Goal: Task Accomplishment & Management: Complete application form

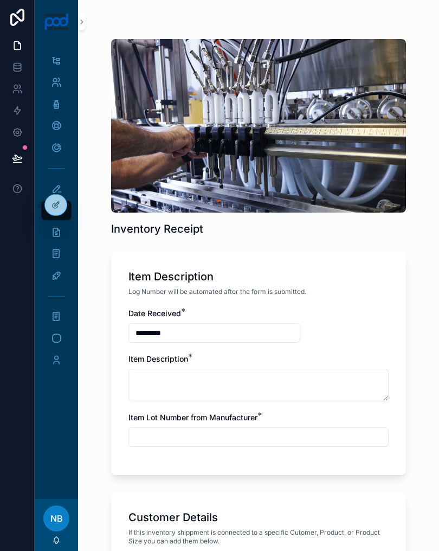
scroll to position [624, 0]
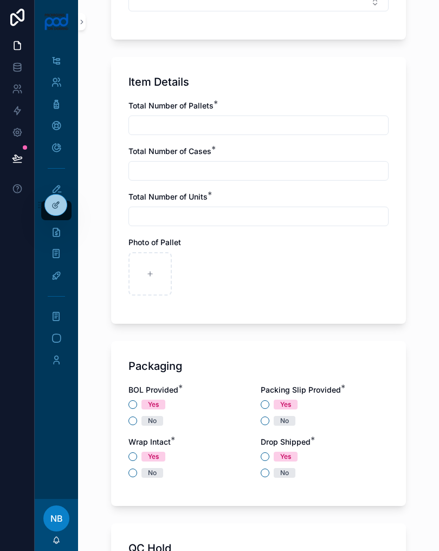
type input "**********"
click at [205, 276] on div "scrollable content" at bounding box center [197, 273] width 43 height 43
click at [207, 273] on div "scrollable content" at bounding box center [197, 273] width 43 height 43
type input "**********"
click at [336, 113] on div "Total Number of Pallets *" at bounding box center [259, 117] width 260 height 35
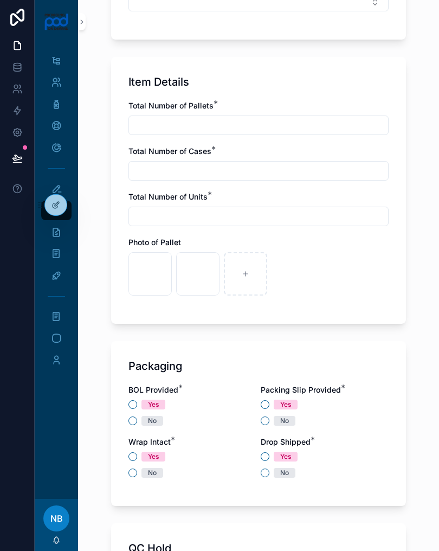
click at [150, 127] on input "scrollable content" at bounding box center [258, 125] width 259 height 15
type input "*"
click at [145, 169] on input "scrollable content" at bounding box center [258, 170] width 259 height 15
type input "*"
click at [329, 210] on input "scrollable content" at bounding box center [258, 216] width 259 height 15
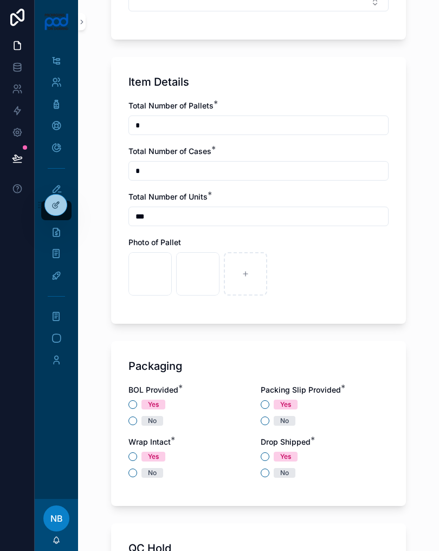
type input "***"
click at [244, 259] on div "scrollable content" at bounding box center [245, 273] width 43 height 43
type input "**********"
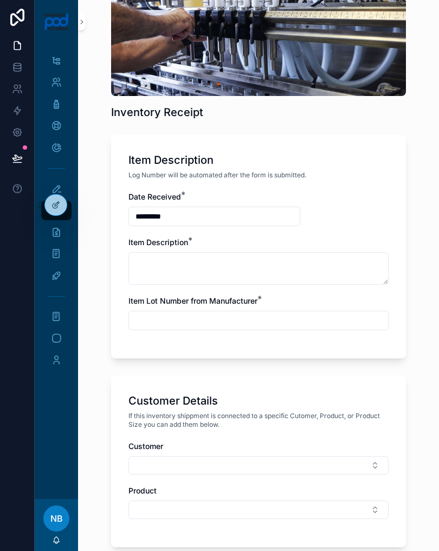
scroll to position [63, 0]
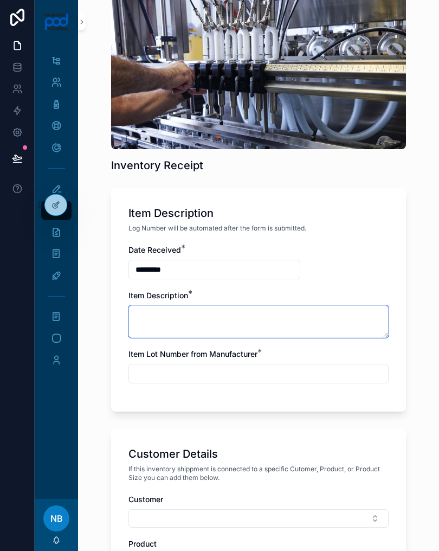
click at [331, 312] on textarea "scrollable content" at bounding box center [259, 321] width 260 height 33
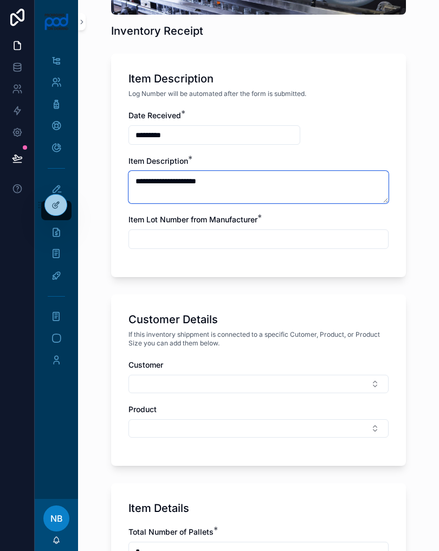
scroll to position [206, 0]
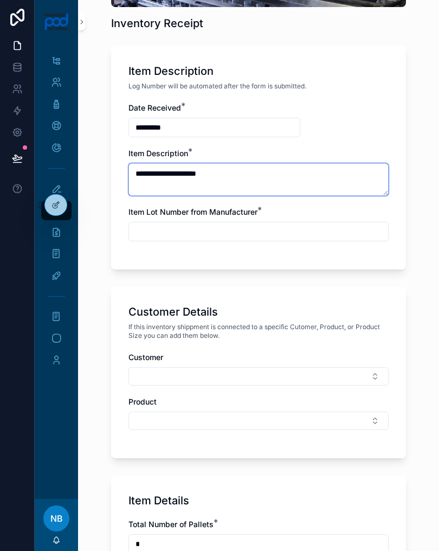
type textarea "**********"
click at [338, 229] on input "scrollable content" at bounding box center [258, 231] width 259 height 15
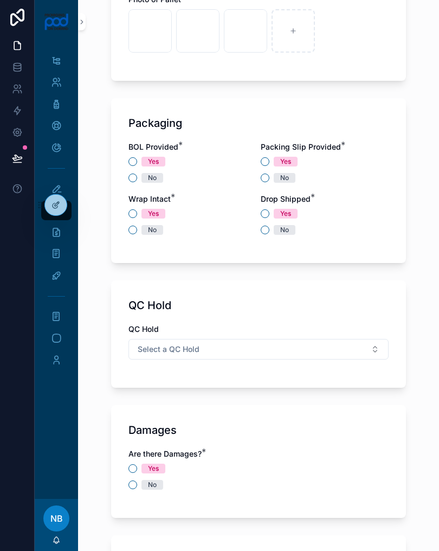
scroll to position [870, 0]
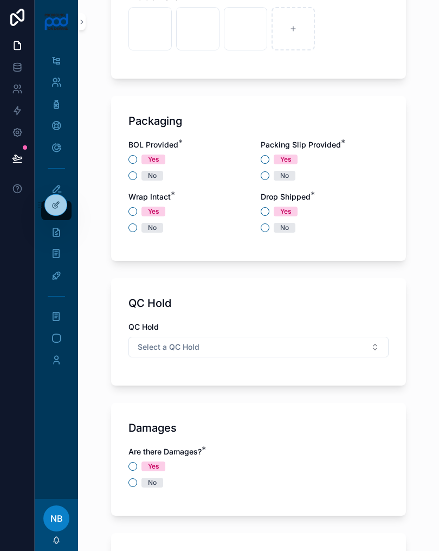
type input "***"
click at [134, 176] on button "No" at bounding box center [133, 175] width 9 height 9
click at [269, 160] on button "Yes" at bounding box center [265, 159] width 9 height 9
click at [132, 226] on button "No" at bounding box center [133, 228] width 9 height 9
click at [263, 211] on button "Yes" at bounding box center [265, 211] width 9 height 9
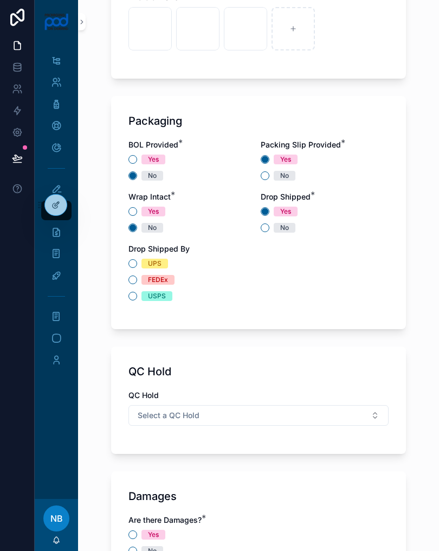
click at [135, 256] on div "Drop Shipped By UPS FEDEx USPS" at bounding box center [259, 273] width 260 height 58
click at [136, 262] on button "UPS" at bounding box center [133, 263] width 9 height 9
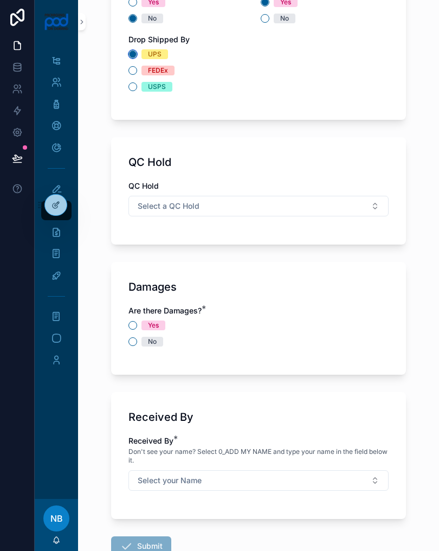
scroll to position [1082, 0]
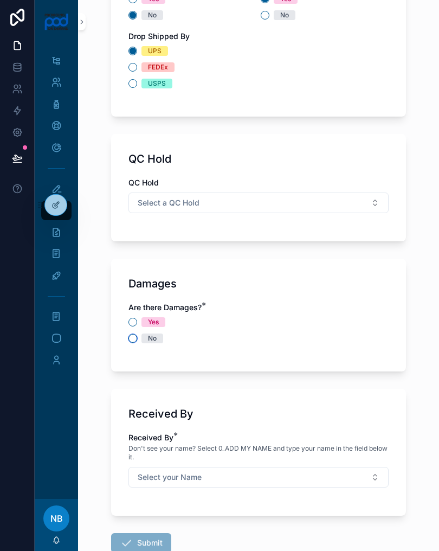
click at [136, 336] on button "No" at bounding box center [133, 338] width 9 height 9
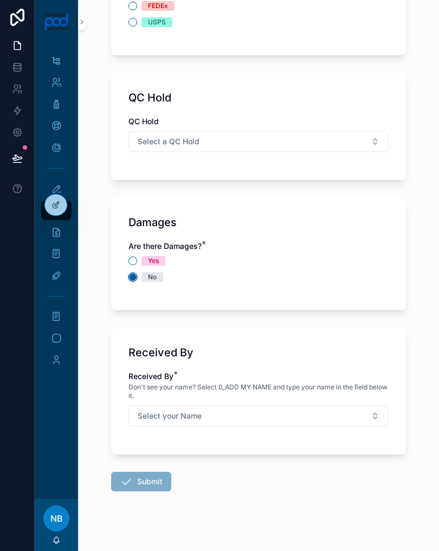
scroll to position [1143, 0]
click at [368, 420] on button "Select your Name" at bounding box center [259, 416] width 260 height 21
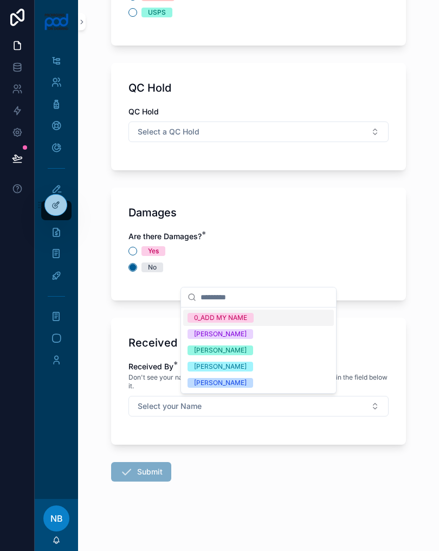
scroll to position [1153, 0]
click at [349, 336] on div "Received By" at bounding box center [259, 342] width 260 height 15
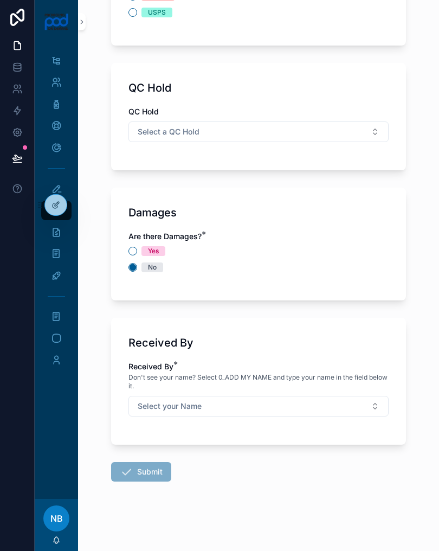
click at [341, 411] on button "Select your Name" at bounding box center [259, 406] width 260 height 21
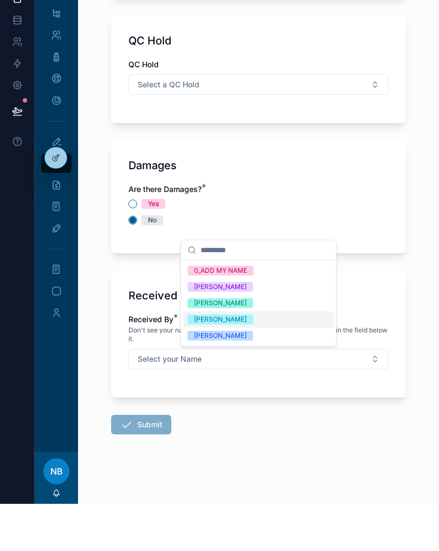
click at [242, 378] on div "[PERSON_NAME]" at bounding box center [220, 383] width 53 height 10
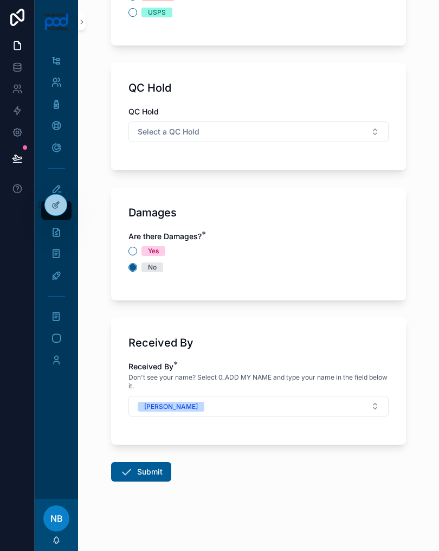
click at [133, 467] on button "Submit" at bounding box center [141, 472] width 60 height 20
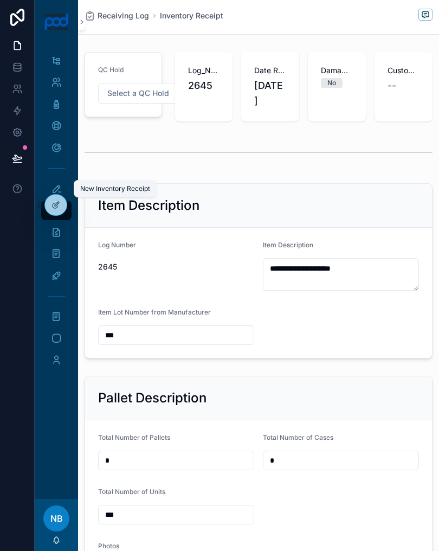
click at [58, 190] on icon "scrollable content" at bounding box center [56, 188] width 11 height 11
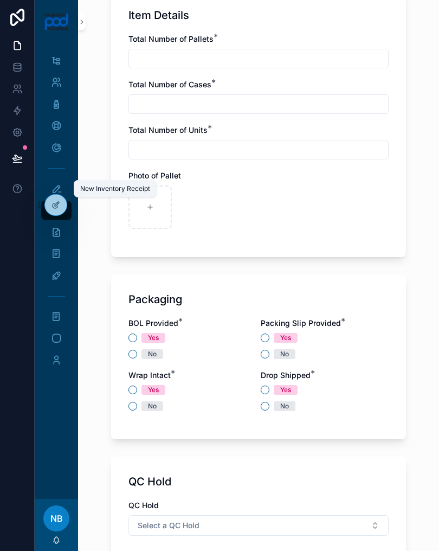
scroll to position [690, 0]
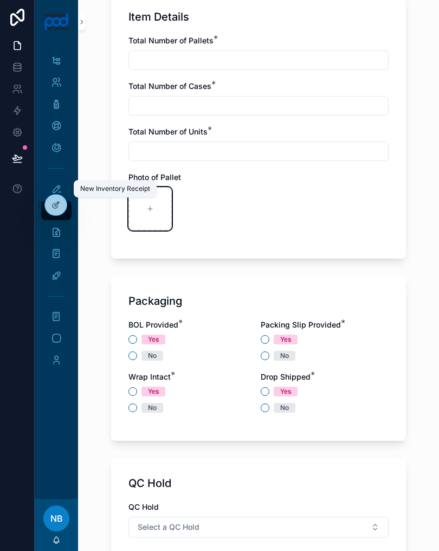
click at [154, 221] on div "scrollable content" at bounding box center [150, 208] width 43 height 43
type input "**********"
click at [203, 213] on div "scrollable content" at bounding box center [197, 208] width 43 height 43
type input "**********"
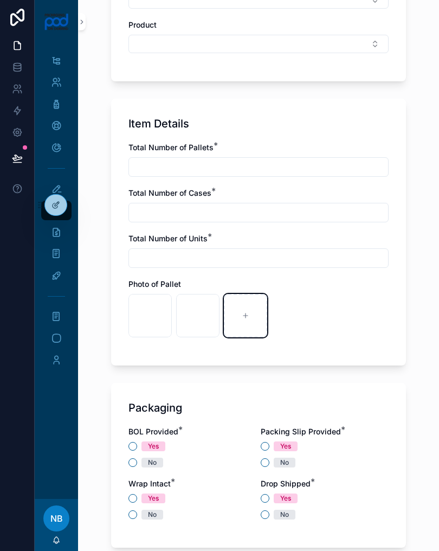
scroll to position [583, 0]
click at [140, 168] on input "scrollable content" at bounding box center [258, 166] width 259 height 15
type input "*"
click at [148, 206] on input "scrollable content" at bounding box center [258, 212] width 259 height 15
type input "*"
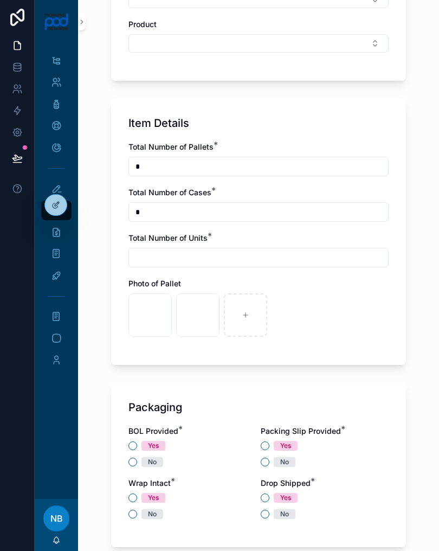
type input "*"
click at [139, 260] on input "scrollable content" at bounding box center [258, 257] width 259 height 15
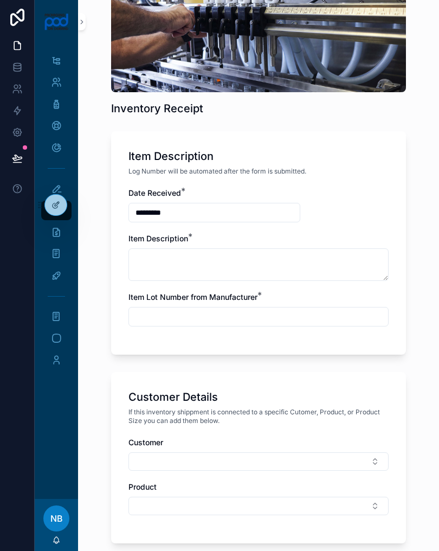
scroll to position [126, 0]
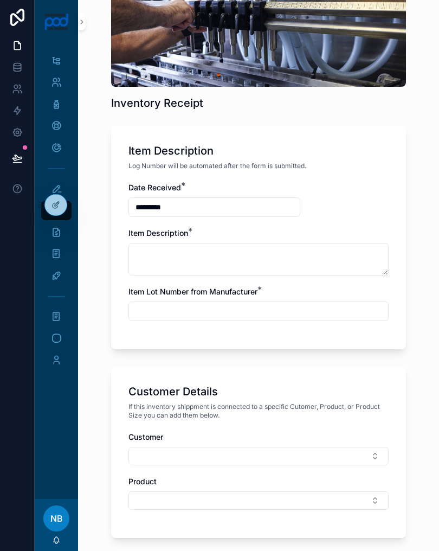
type input "**"
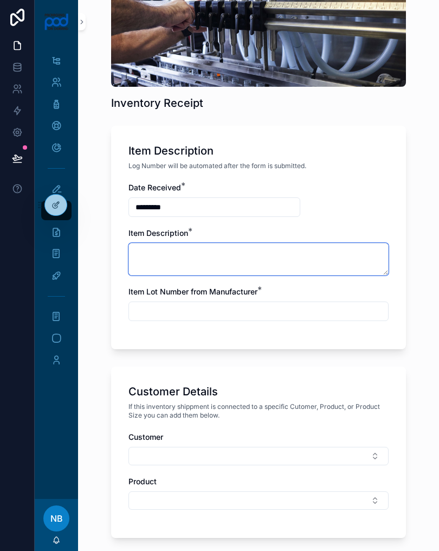
click at [151, 262] on textarea "scrollable content" at bounding box center [259, 259] width 260 height 33
type textarea "**********"
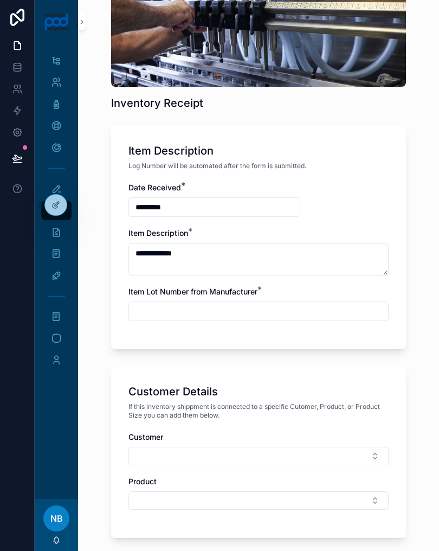
click at [292, 310] on input "scrollable content" at bounding box center [258, 311] width 259 height 15
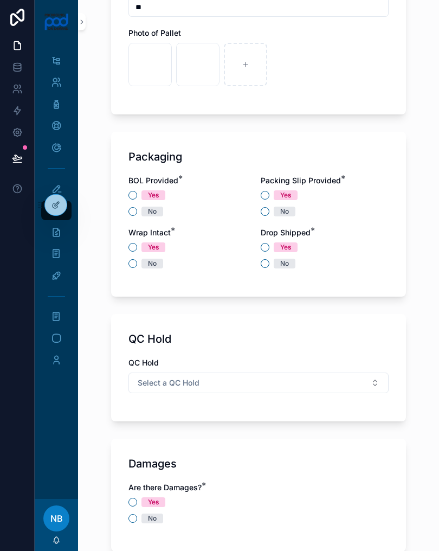
scroll to position [834, 0]
type input "***"
click at [137, 213] on button "No" at bounding box center [133, 211] width 9 height 9
click at [267, 191] on button "Yes" at bounding box center [265, 195] width 9 height 9
click at [265, 264] on button "No" at bounding box center [265, 263] width 9 height 9
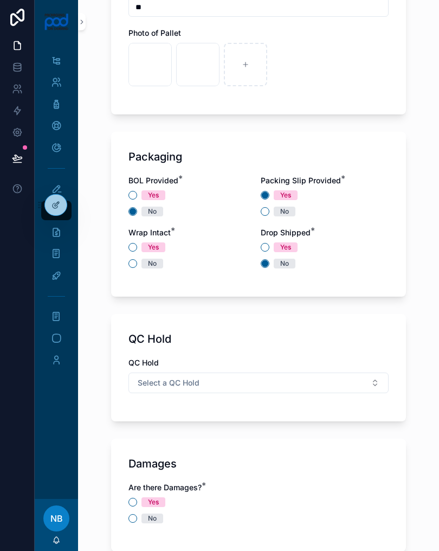
click at [126, 243] on div "Packaging BOL Provided * Yes No Packing Slip Provided * Yes No Wrap Intact * Ye…" at bounding box center [258, 214] width 295 height 165
click at [129, 265] on button "No" at bounding box center [133, 263] width 9 height 9
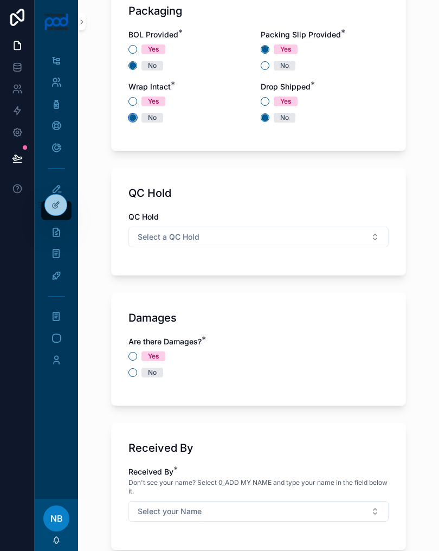
scroll to position [981, 0]
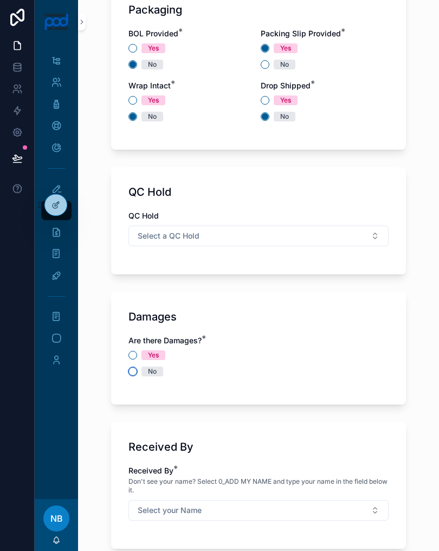
click at [135, 371] on button "No" at bounding box center [133, 371] width 9 height 9
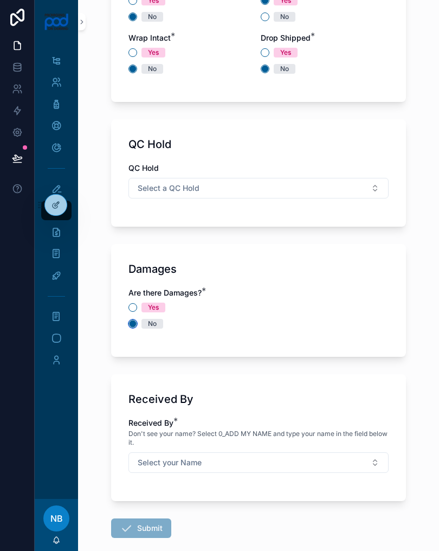
scroll to position [1074, 0]
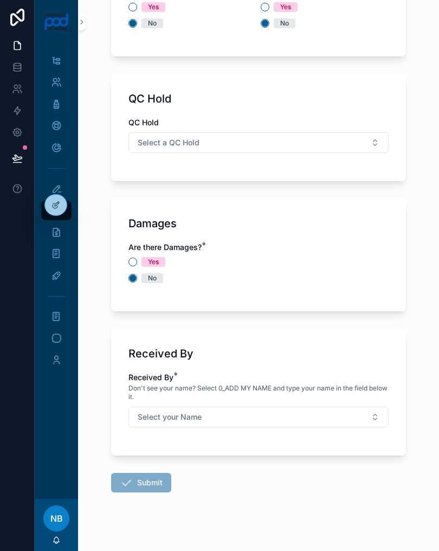
click at [264, 414] on button "Select your Name" at bounding box center [259, 417] width 260 height 21
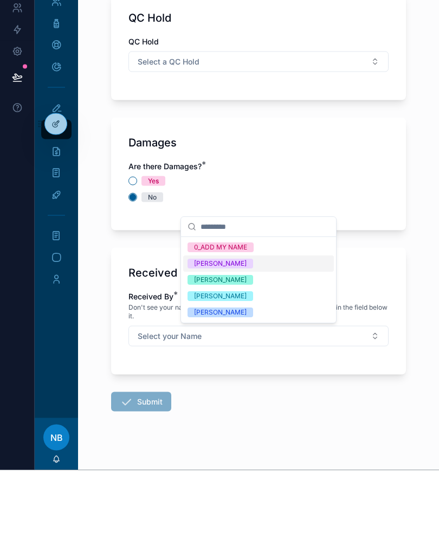
click at [253, 389] on span "[PERSON_NAME]" at bounding box center [221, 394] width 66 height 10
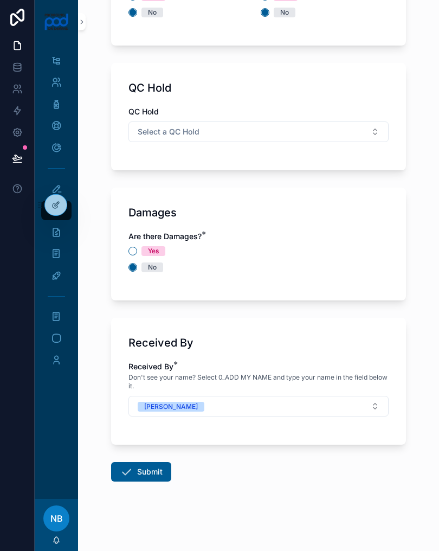
scroll to position [1085, 0]
click at [152, 471] on button "Submit" at bounding box center [141, 472] width 60 height 20
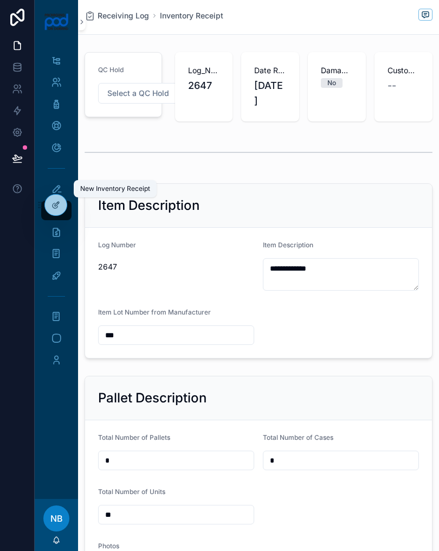
click at [99, 187] on div "New Inventory Receipt" at bounding box center [115, 188] width 70 height 9
click at [53, 186] on icon "scrollable content" at bounding box center [56, 188] width 11 height 11
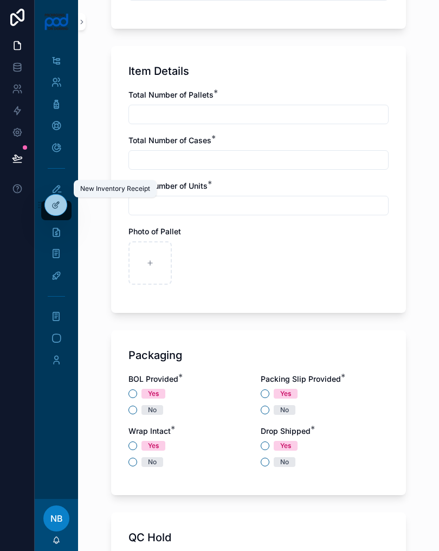
scroll to position [614, 0]
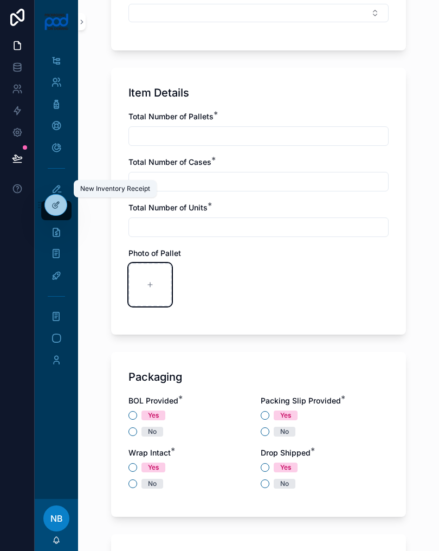
click at [141, 284] on div "scrollable content" at bounding box center [150, 284] width 43 height 43
type input "**********"
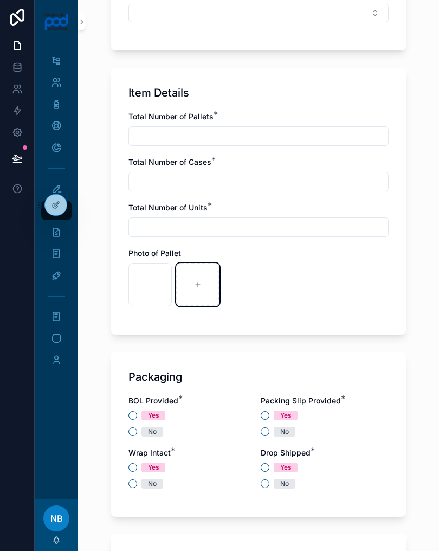
click at [200, 288] on icon "scrollable content" at bounding box center [198, 285] width 8 height 8
type input "**********"
click at [131, 432] on button "No" at bounding box center [133, 432] width 9 height 9
click at [263, 415] on button "Yes" at bounding box center [265, 415] width 9 height 9
click at [265, 463] on button "Yes" at bounding box center [265, 467] width 9 height 9
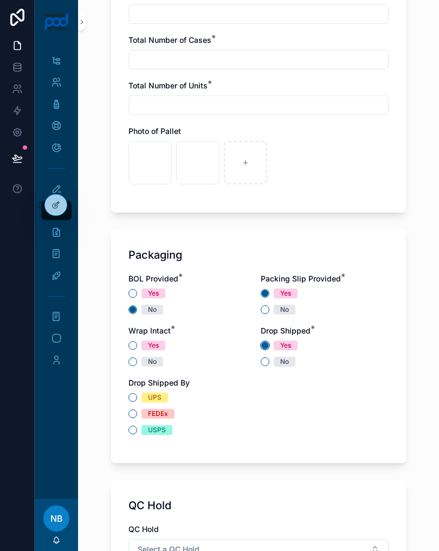
scroll to position [737, 0]
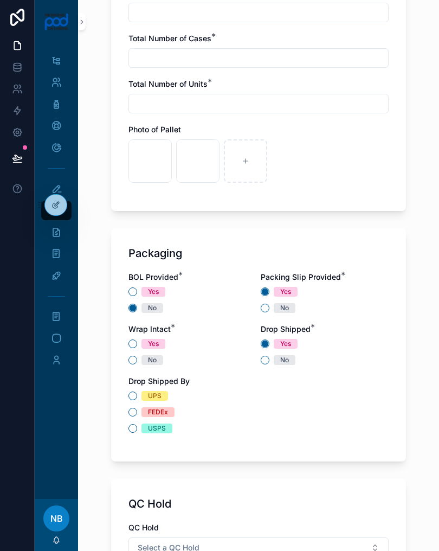
click at [127, 367] on div "Packaging BOL Provided * Yes No Packing Slip Provided * Yes No Wrap Intact * Ye…" at bounding box center [258, 344] width 295 height 233
click at [135, 361] on button "No" at bounding box center [133, 360] width 9 height 9
click at [254, 357] on div "No" at bounding box center [193, 360] width 128 height 10
click at [256, 356] on div "No" at bounding box center [193, 360] width 128 height 10
click at [265, 358] on button "No" at bounding box center [265, 360] width 9 height 9
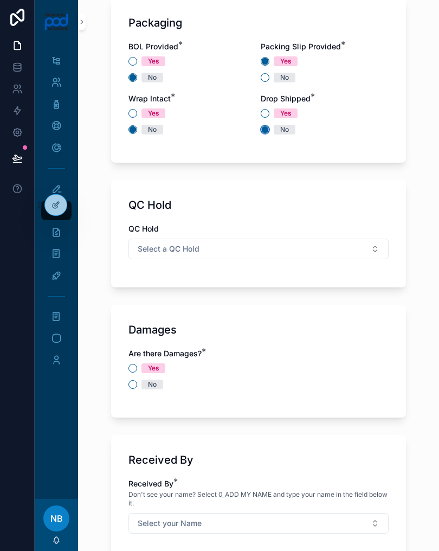
scroll to position [988, 0]
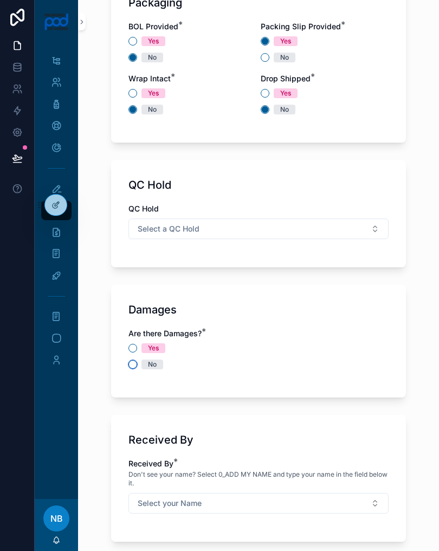
click at [134, 363] on button "No" at bounding box center [133, 364] width 9 height 9
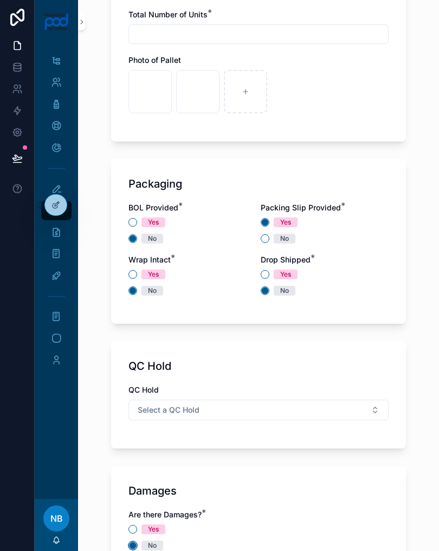
scroll to position [800, 0]
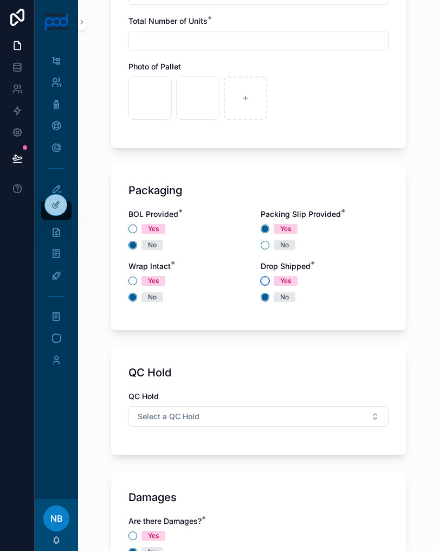
click at [265, 279] on button "Yes" at bounding box center [265, 281] width 9 height 9
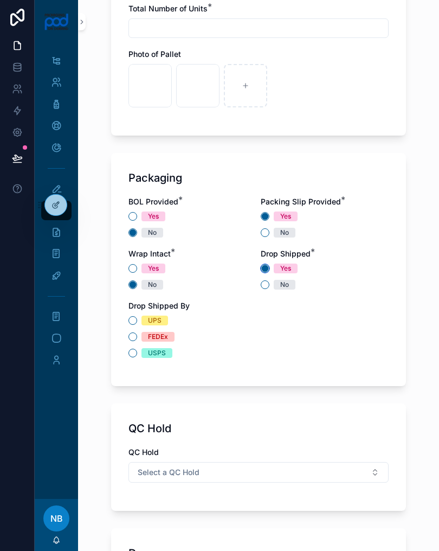
scroll to position [812, 0]
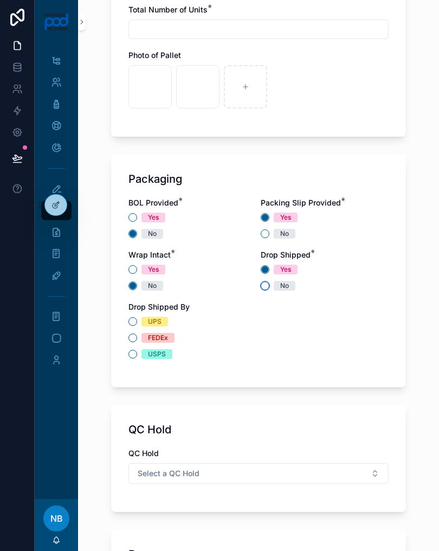
click at [261, 284] on button "No" at bounding box center [265, 286] width 9 height 9
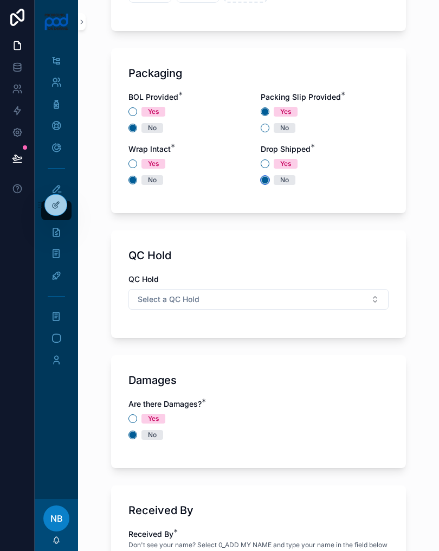
scroll to position [909, 0]
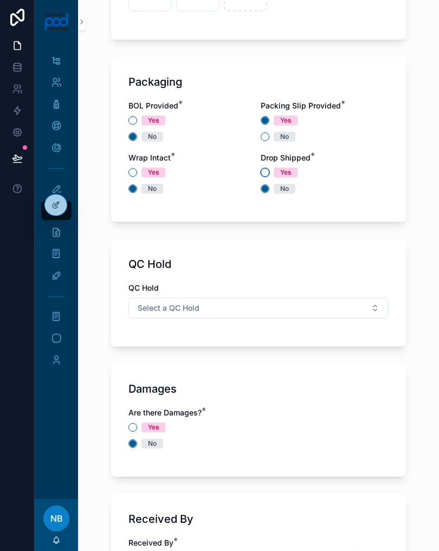
click at [267, 169] on button "Yes" at bounding box center [265, 172] width 9 height 9
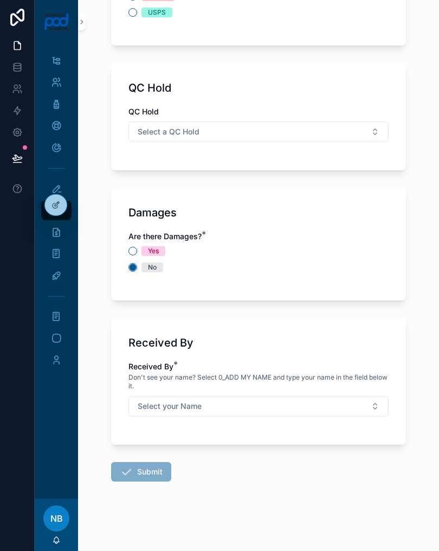
scroll to position [1153, 0]
click at [296, 406] on button "Select your Name" at bounding box center [259, 406] width 260 height 21
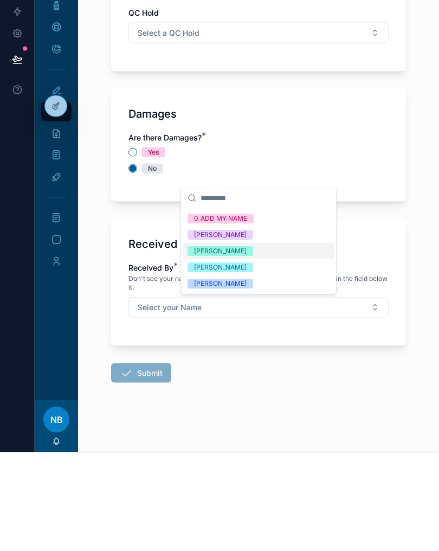
click at [239, 378] on div "[PERSON_NAME]" at bounding box center [220, 383] width 53 height 10
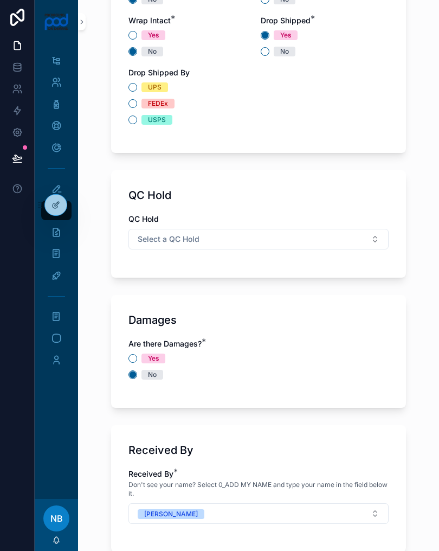
scroll to position [1047, 0]
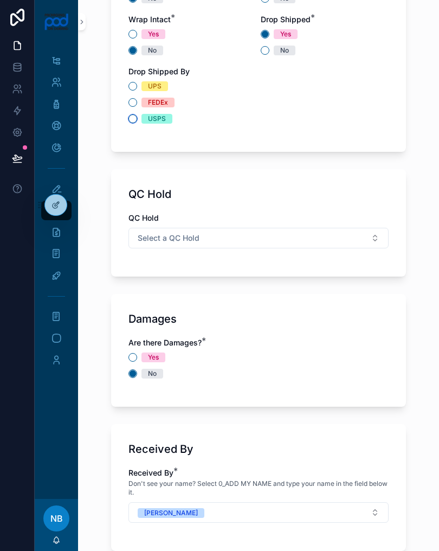
click at [135, 120] on button "USPS" at bounding box center [133, 118] width 9 height 9
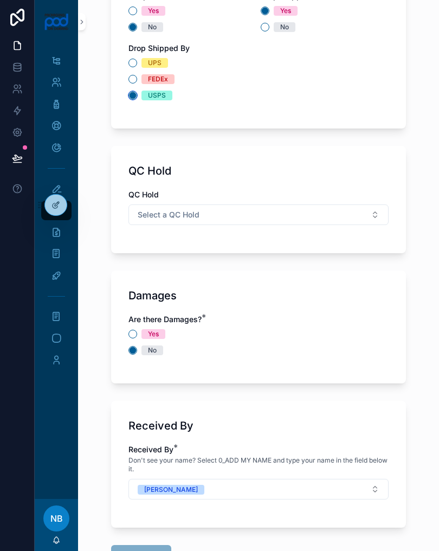
scroll to position [1058, 0]
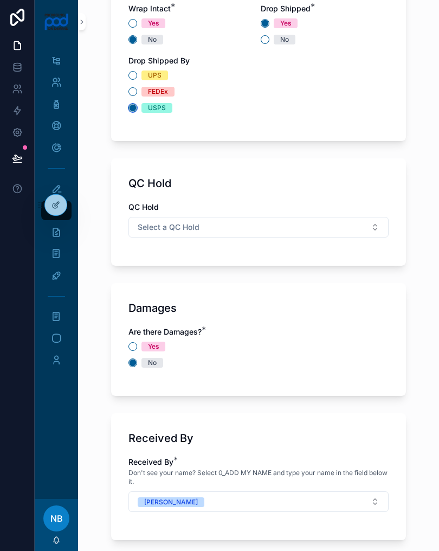
click at [129, 106] on icon "scrollable content" at bounding box center [133, 108] width 8 height 8
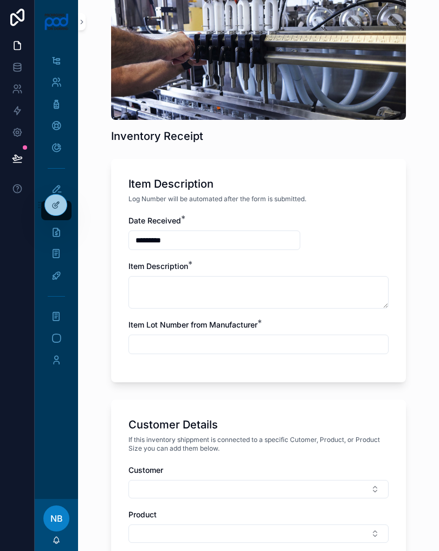
scroll to position [93, 0]
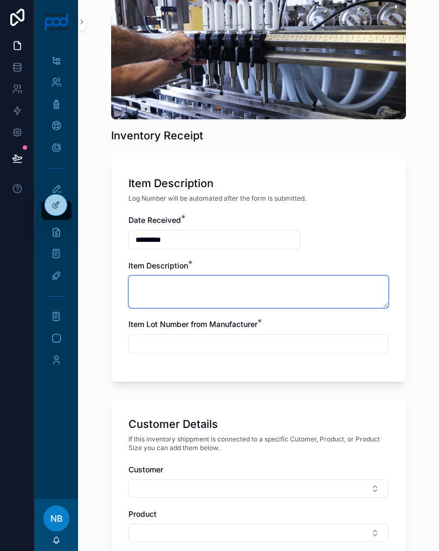
click at [257, 291] on textarea "scrollable content" at bounding box center [259, 292] width 260 height 33
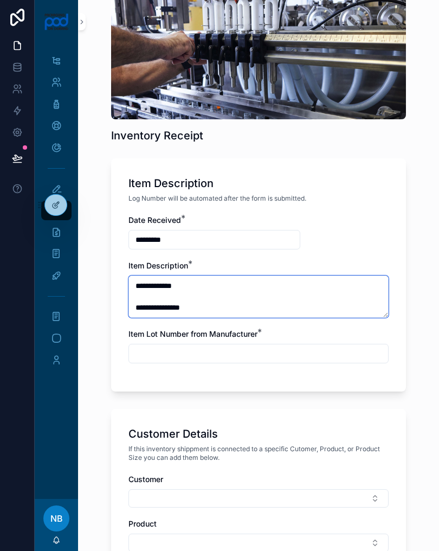
click at [136, 307] on textarea "**********" at bounding box center [259, 297] width 260 height 42
click at [296, 302] on textarea "**********" at bounding box center [259, 297] width 260 height 42
click at [270, 315] on textarea "**********" at bounding box center [259, 297] width 260 height 42
click at [136, 303] on textarea "**********" at bounding box center [259, 297] width 260 height 42
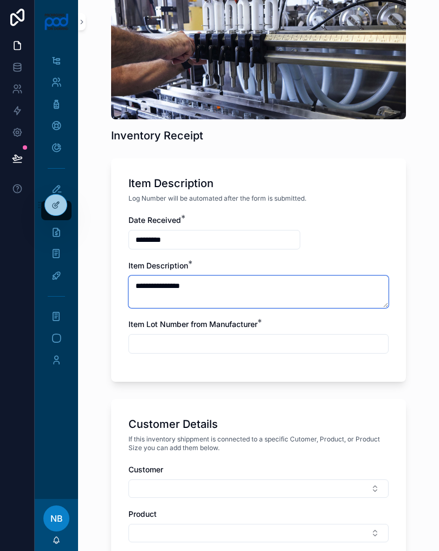
click at [245, 280] on textarea "**********" at bounding box center [259, 292] width 260 height 33
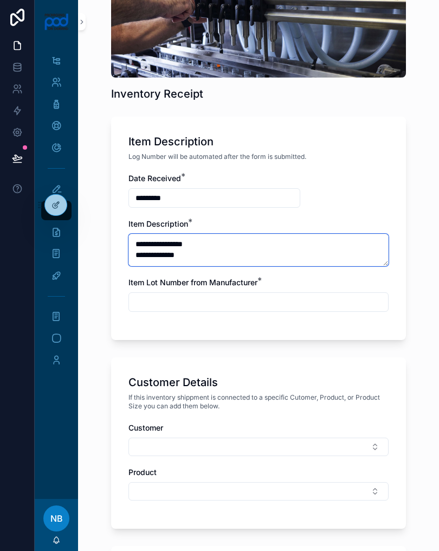
scroll to position [143, 0]
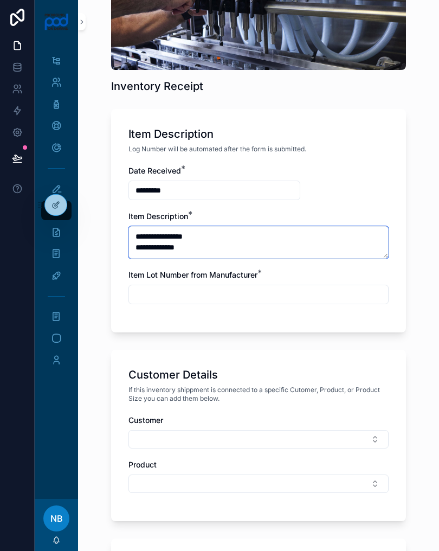
type textarea "**********"
click at [301, 294] on input "scrollable content" at bounding box center [258, 294] width 259 height 15
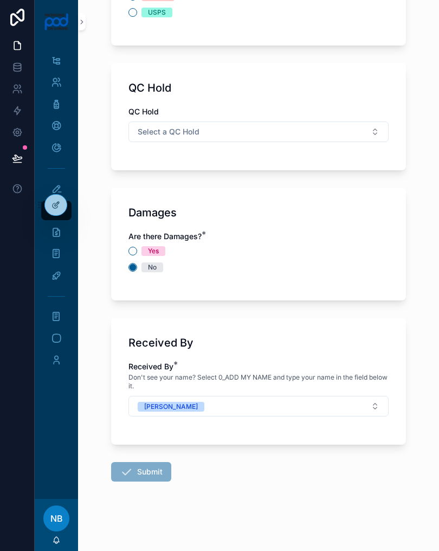
scroll to position [1153, 0]
type input "***"
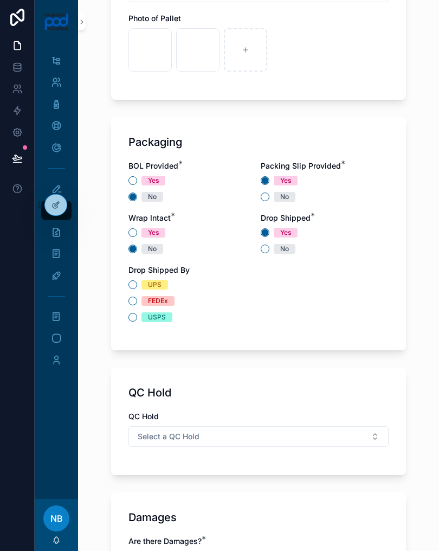
scroll to position [800, 0]
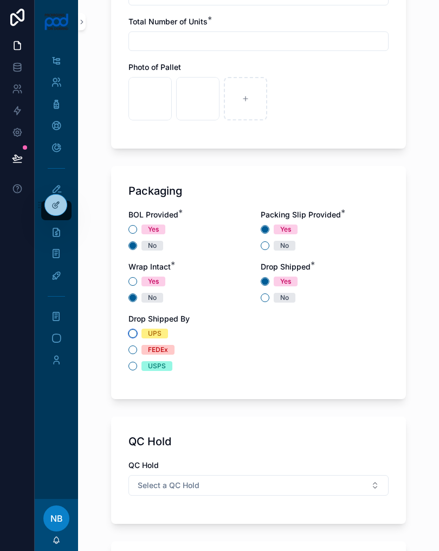
click at [134, 333] on button "UPS" at bounding box center [133, 333] width 9 height 9
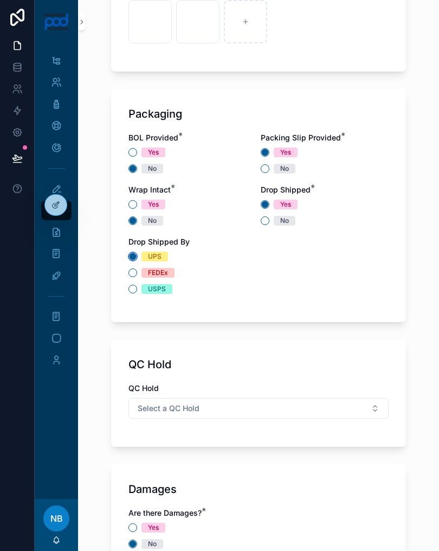
scroll to position [877, 0]
click at [134, 255] on circle "scrollable content" at bounding box center [133, 256] width 7 height 7
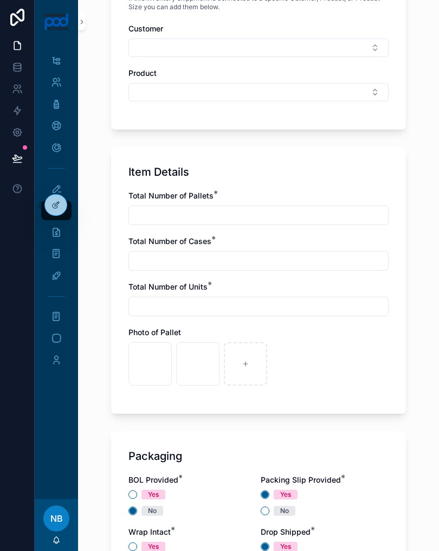
scroll to position [532, 0]
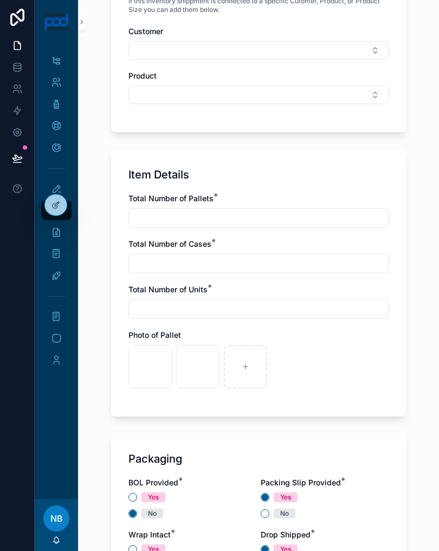
click at [308, 211] on input "scrollable content" at bounding box center [258, 218] width 259 height 15
type input "*"
click at [279, 271] on input "scrollable content" at bounding box center [258, 263] width 259 height 15
type input "*"
click at [278, 308] on input "scrollable content" at bounding box center [258, 309] width 259 height 15
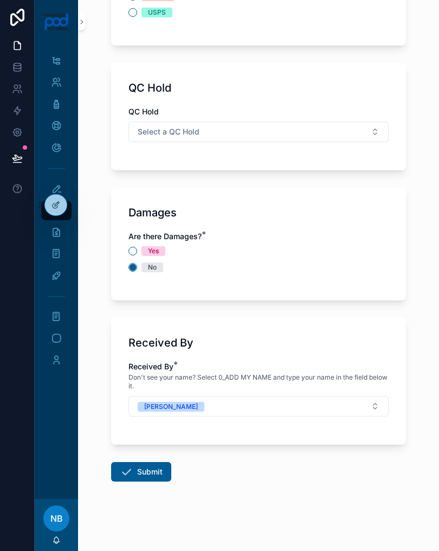
scroll to position [1153, 0]
type input "*"
click at [149, 467] on button "Submit" at bounding box center [141, 472] width 60 height 20
